Goal: Find specific page/section: Find specific page/section

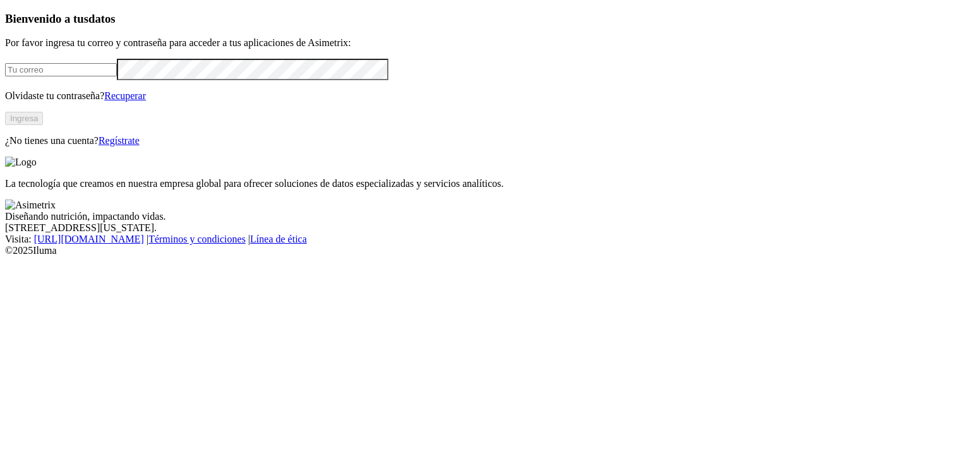
type input "[EMAIL_ADDRESS][PERSON_NAME][DOMAIN_NAME]"
click at [43, 125] on button "Ingresa" at bounding box center [24, 118] width 38 height 13
